Goal: Information Seeking & Learning: Find specific fact

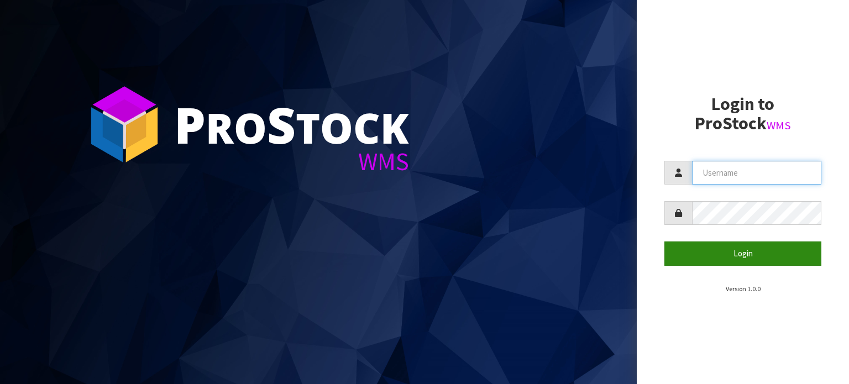
type input "TABLETENNIS"
click at [743, 242] on button "Login" at bounding box center [742, 253] width 157 height 24
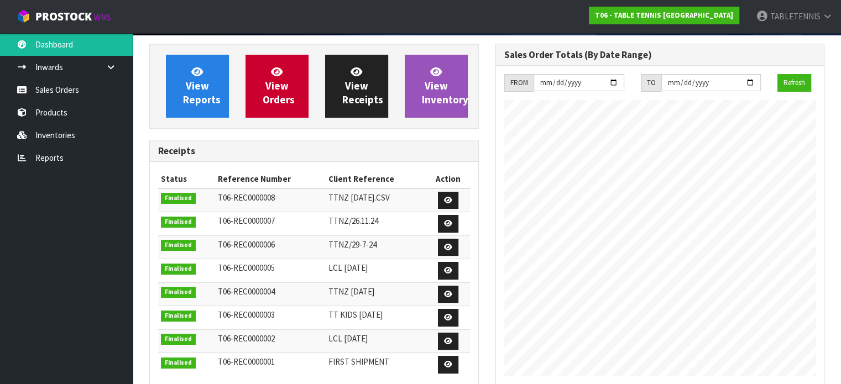
scroll to position [78, 0]
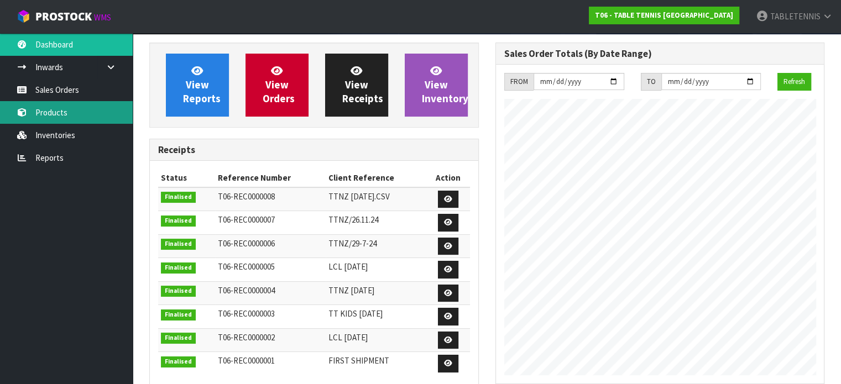
click at [71, 107] on link "Products" at bounding box center [66, 112] width 133 height 23
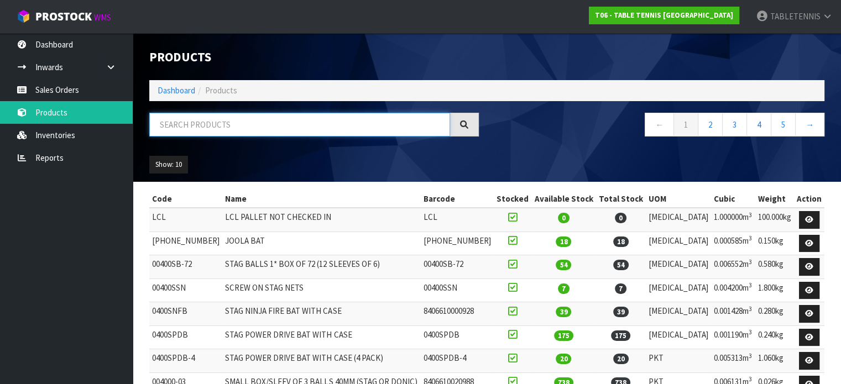
click at [380, 120] on input "text" at bounding box center [299, 125] width 301 height 24
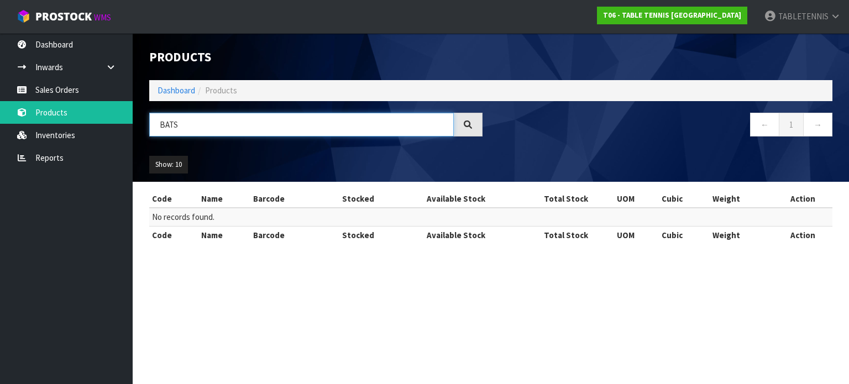
click at [256, 130] on input "BATS" at bounding box center [301, 125] width 304 height 24
type input "B"
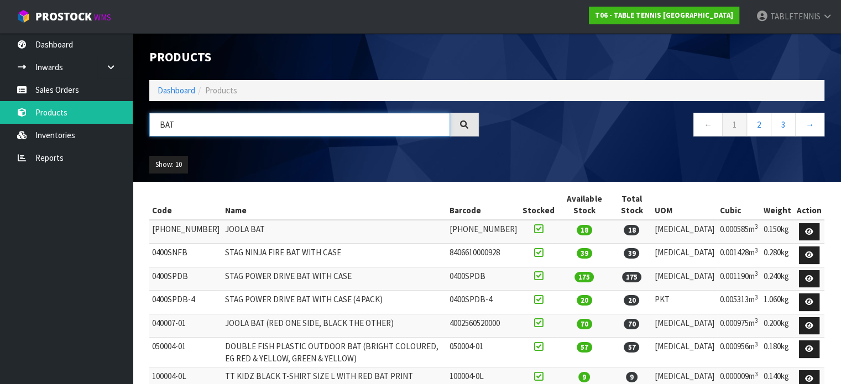
type input "BAT"
click at [465, 121] on icon at bounding box center [463, 124] width 9 height 9
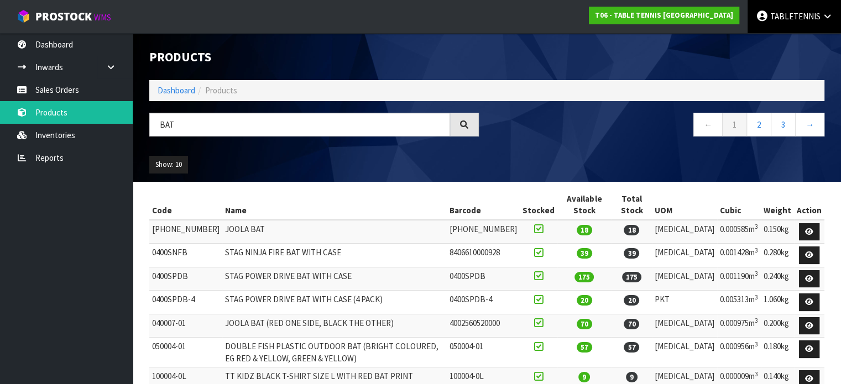
click at [823, 19] on icon at bounding box center [827, 16] width 10 height 8
click at [789, 45] on link "Logout" at bounding box center [796, 43] width 87 height 15
